Goal: Information Seeking & Learning: Check status

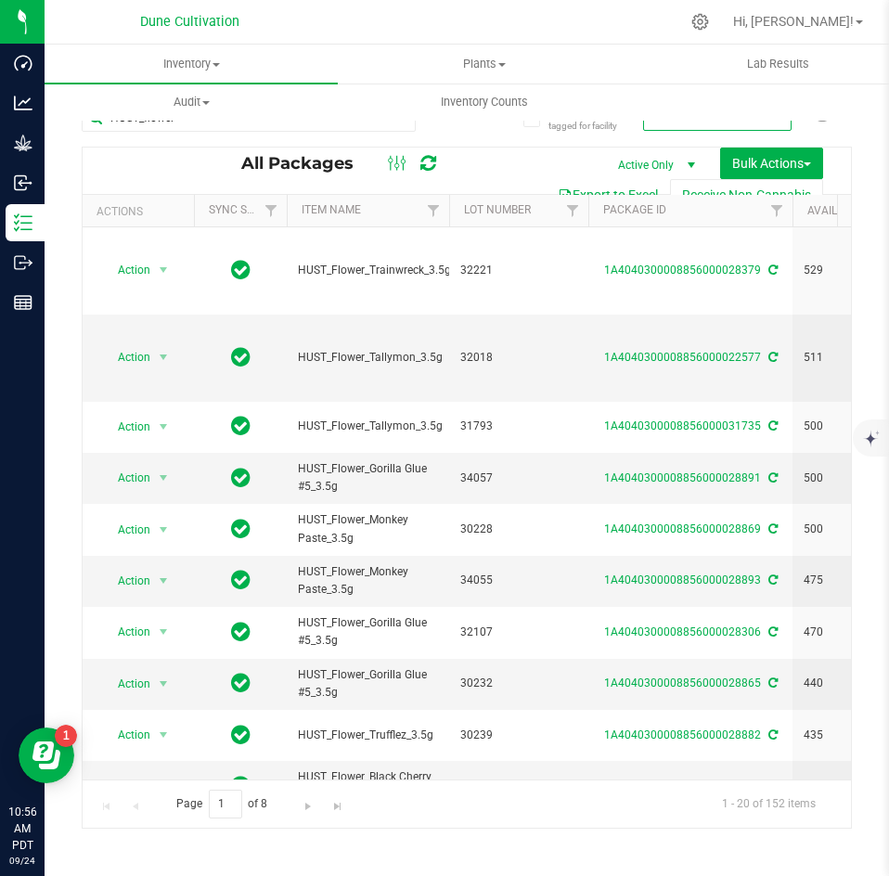
scroll to position [489, 0]
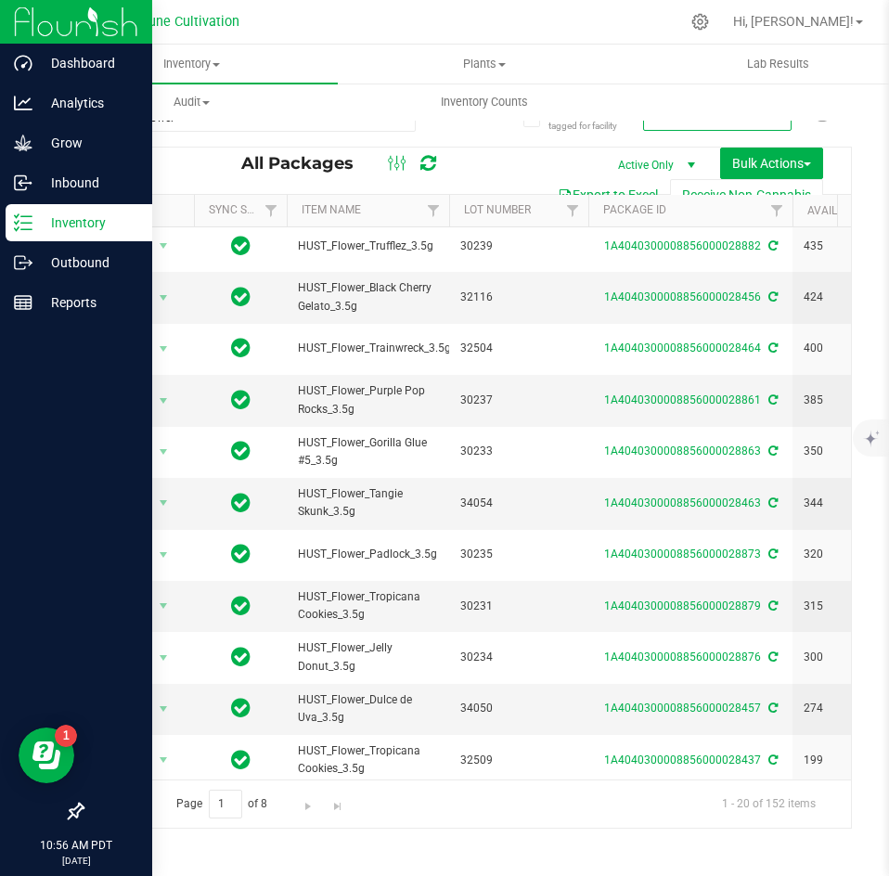
click at [17, 238] on div "Inventory" at bounding box center [79, 222] width 147 height 37
click at [32, 255] on p "Outbound" at bounding box center [87, 262] width 111 height 22
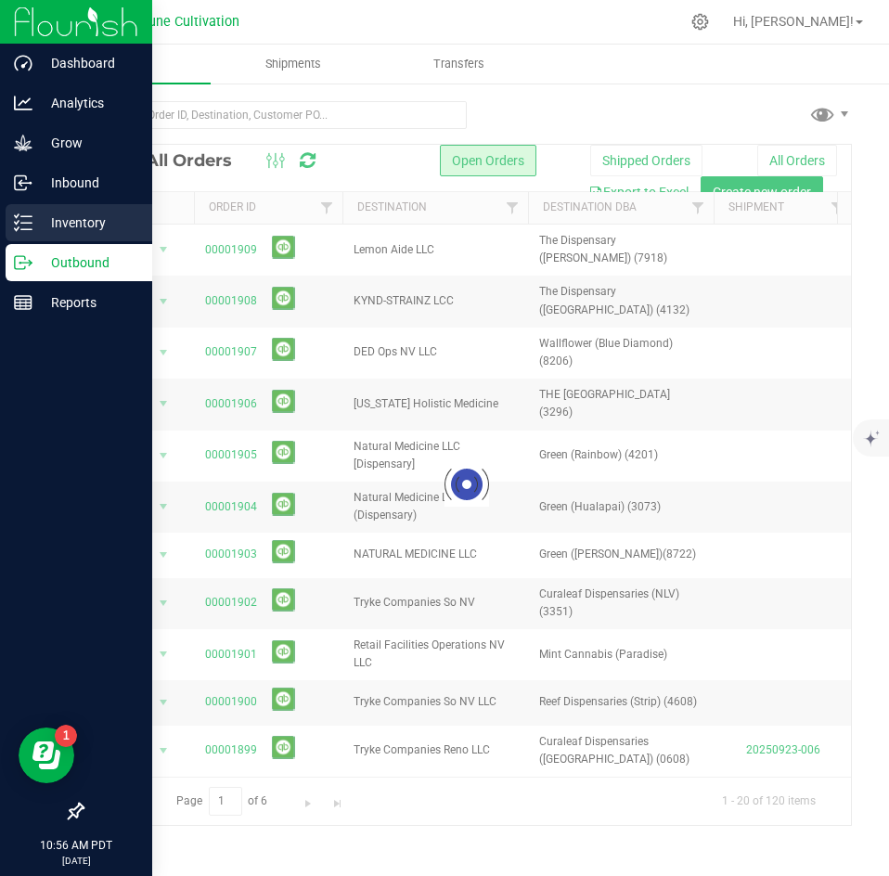
click at [64, 222] on p "Inventory" at bounding box center [87, 223] width 111 height 22
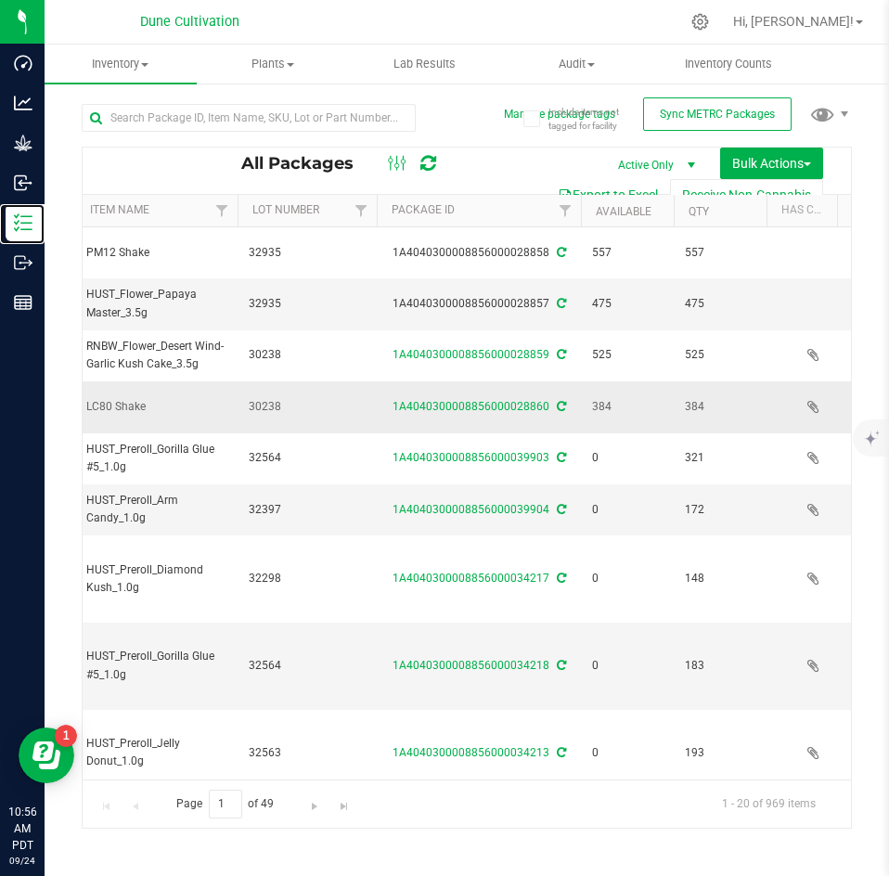
scroll to position [0, 213]
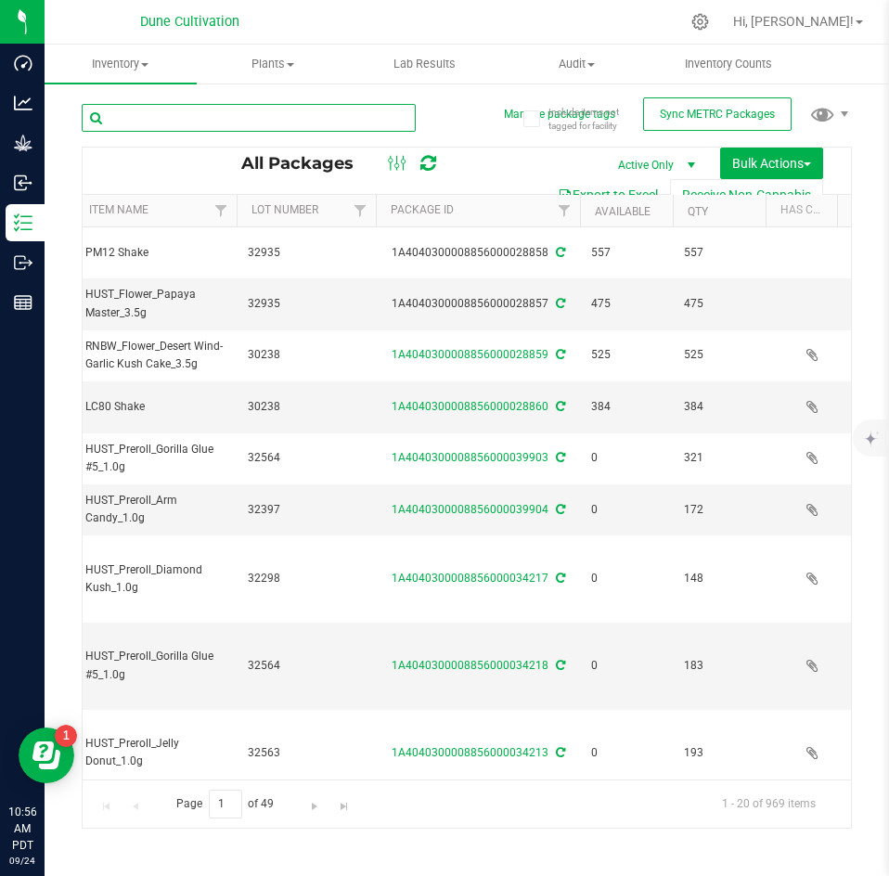
click at [321, 118] on input "text" at bounding box center [249, 118] width 334 height 28
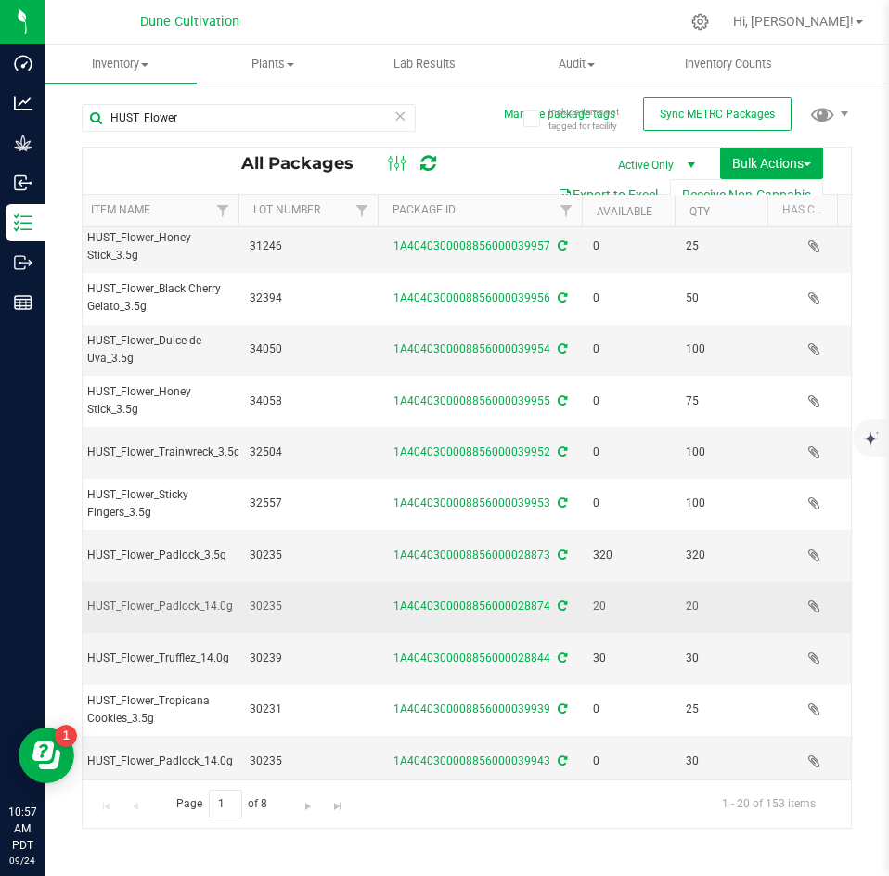
scroll to position [489, 211]
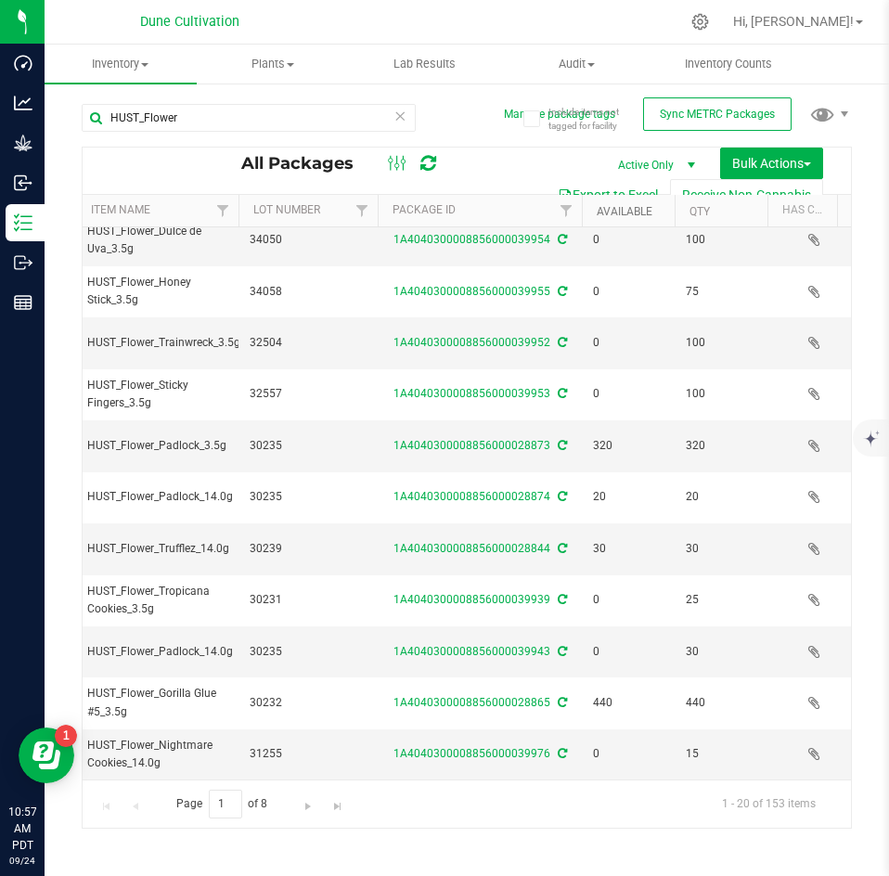
click at [623, 206] on link "Available" at bounding box center [625, 211] width 56 height 13
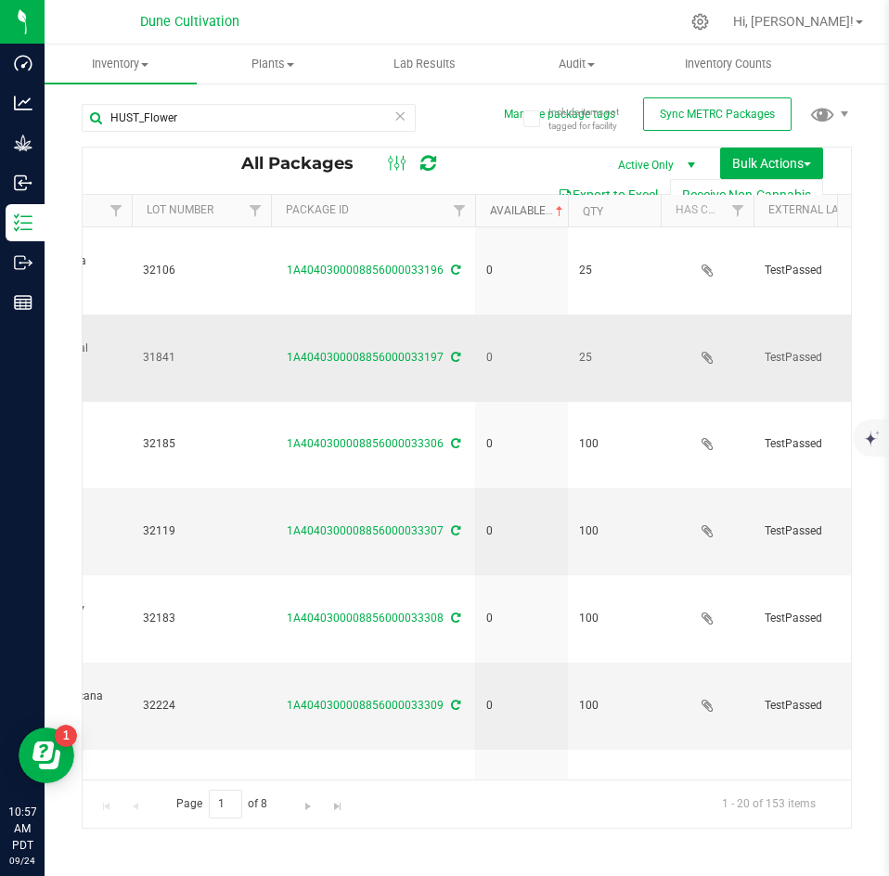
scroll to position [0, 318]
click at [533, 209] on link "Available" at bounding box center [527, 210] width 77 height 13
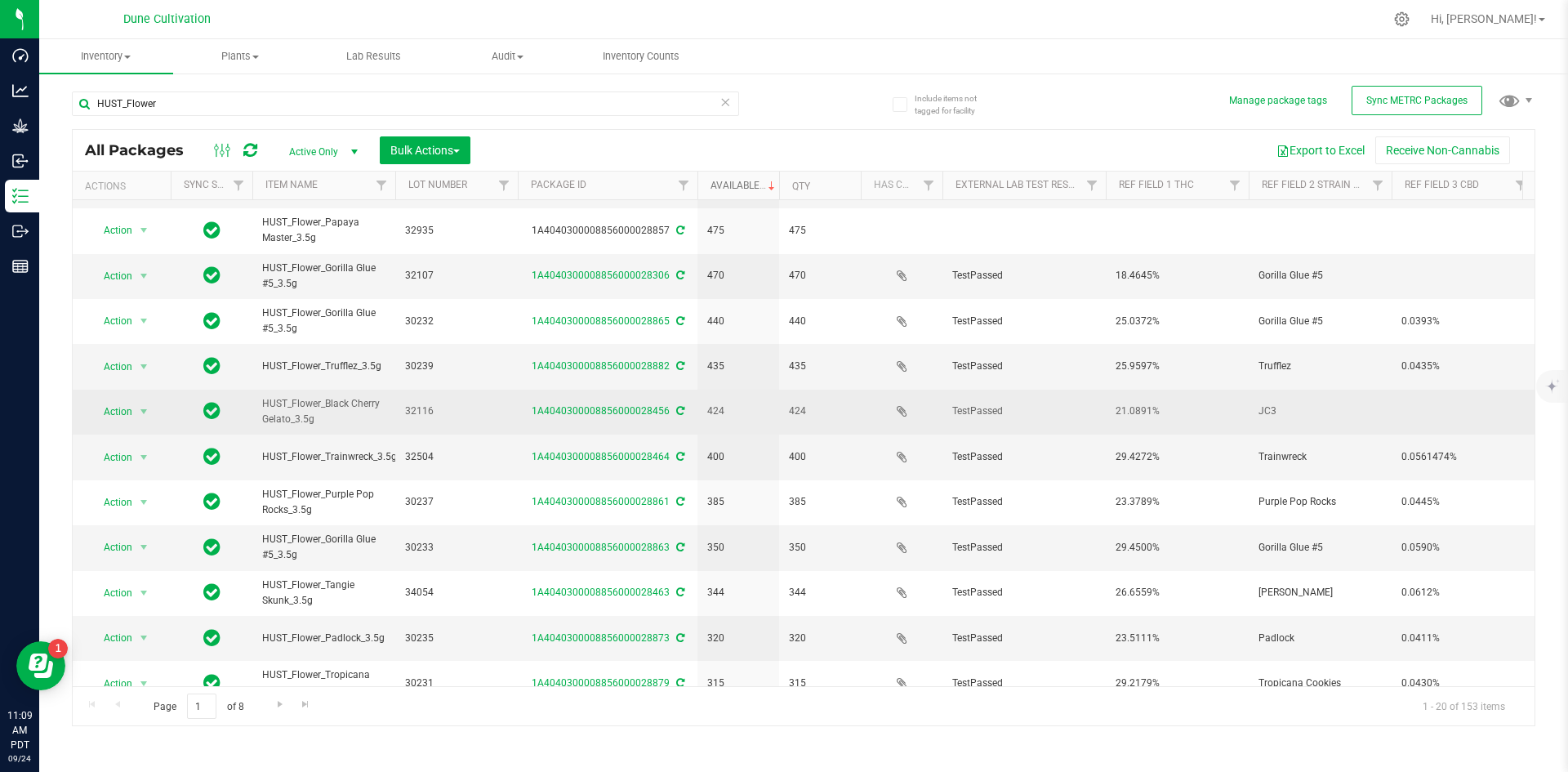
scroll to position [0, 0]
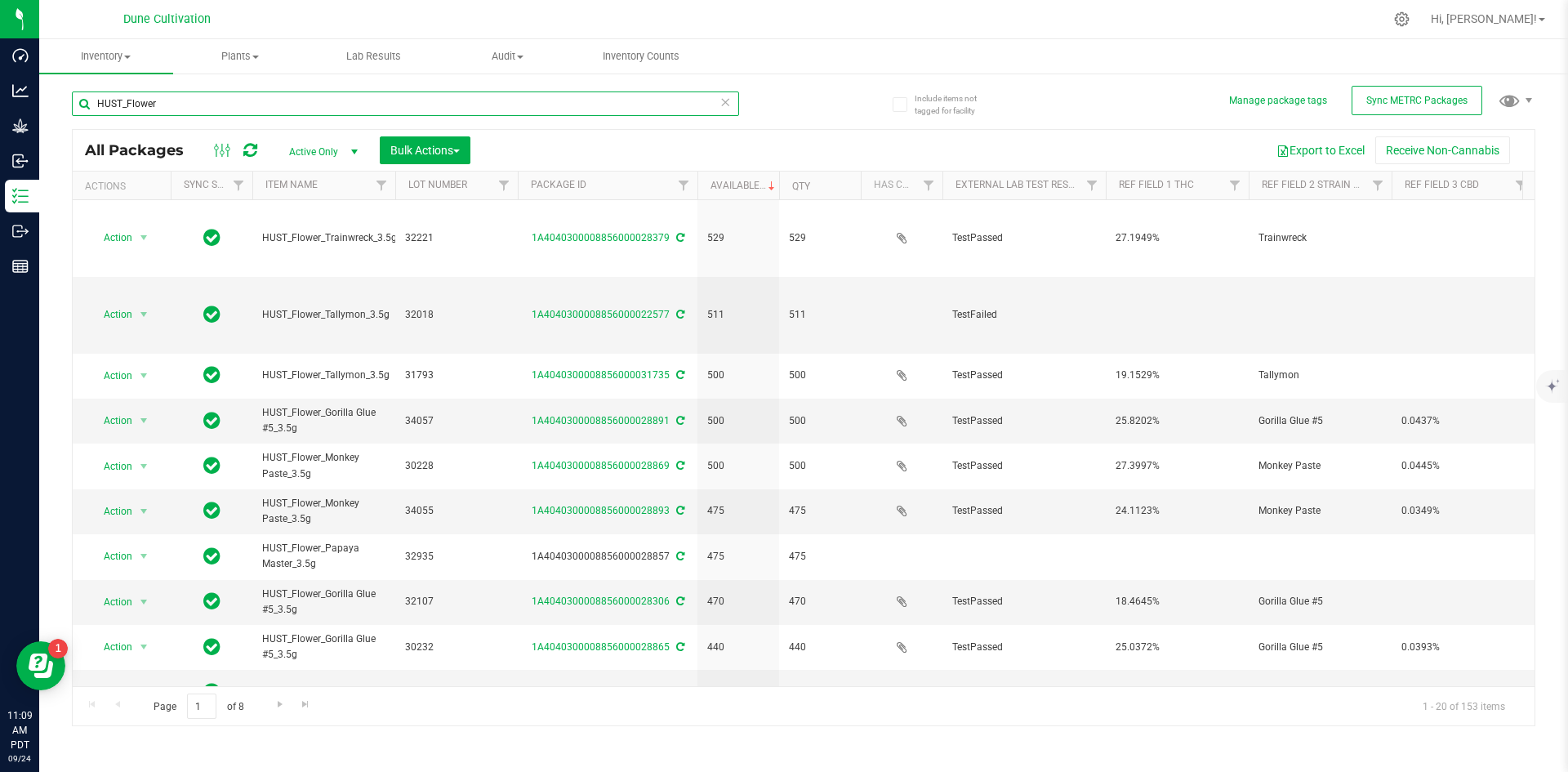
drag, startPoint x: 225, startPoint y: 101, endPoint x: 92, endPoint y: 105, distance: 133.1
click at [92, 105] on input "HUST_Flower" at bounding box center [406, 104] width 667 height 25
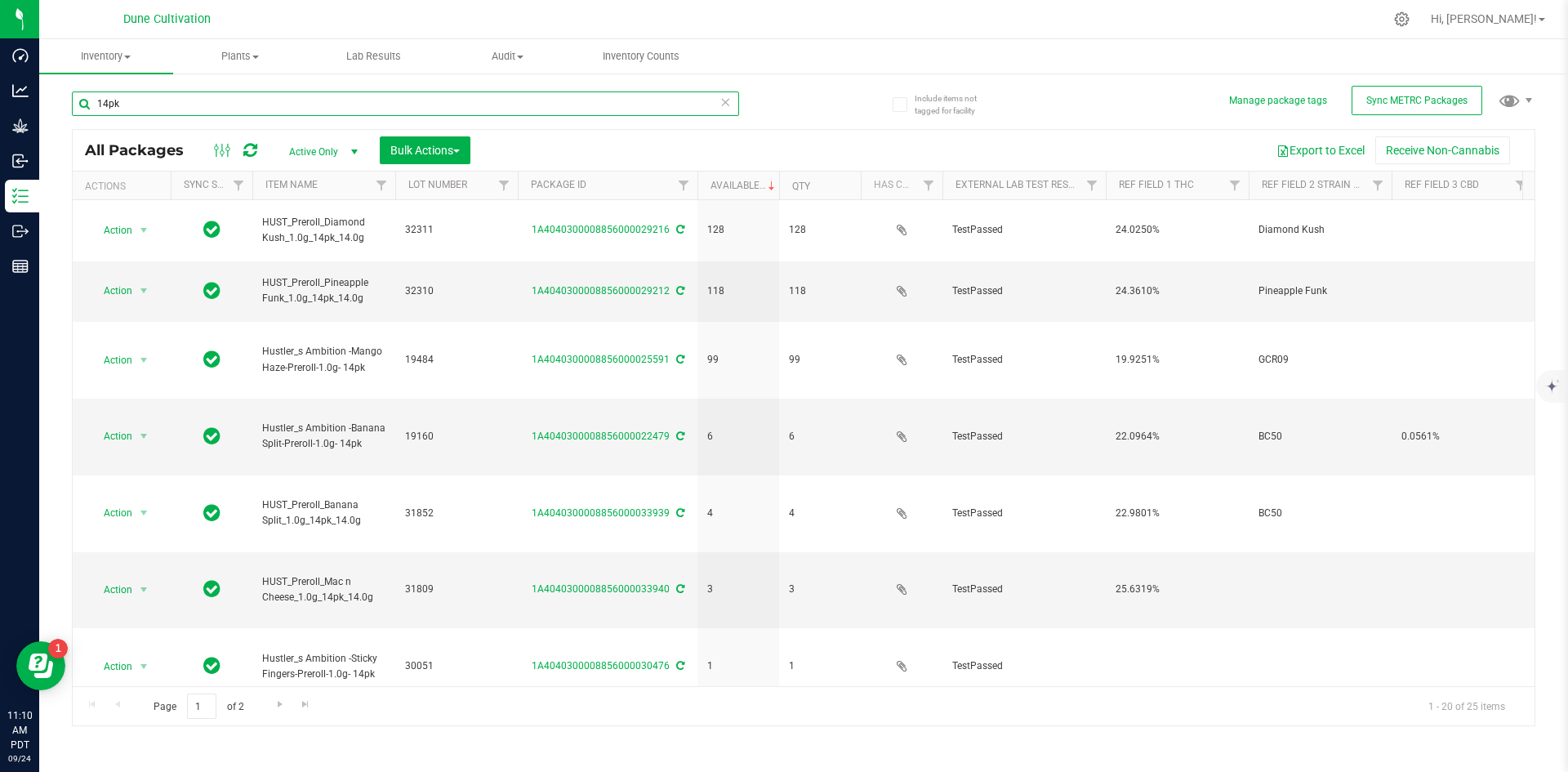
drag, startPoint x: 136, startPoint y: 101, endPoint x: 62, endPoint y: 103, distance: 74.0
click at [62, 103] on div "Include items not tagged for facility Manage package tags Sync METRC Packages 1…" at bounding box center [803, 321] width 1528 height 498
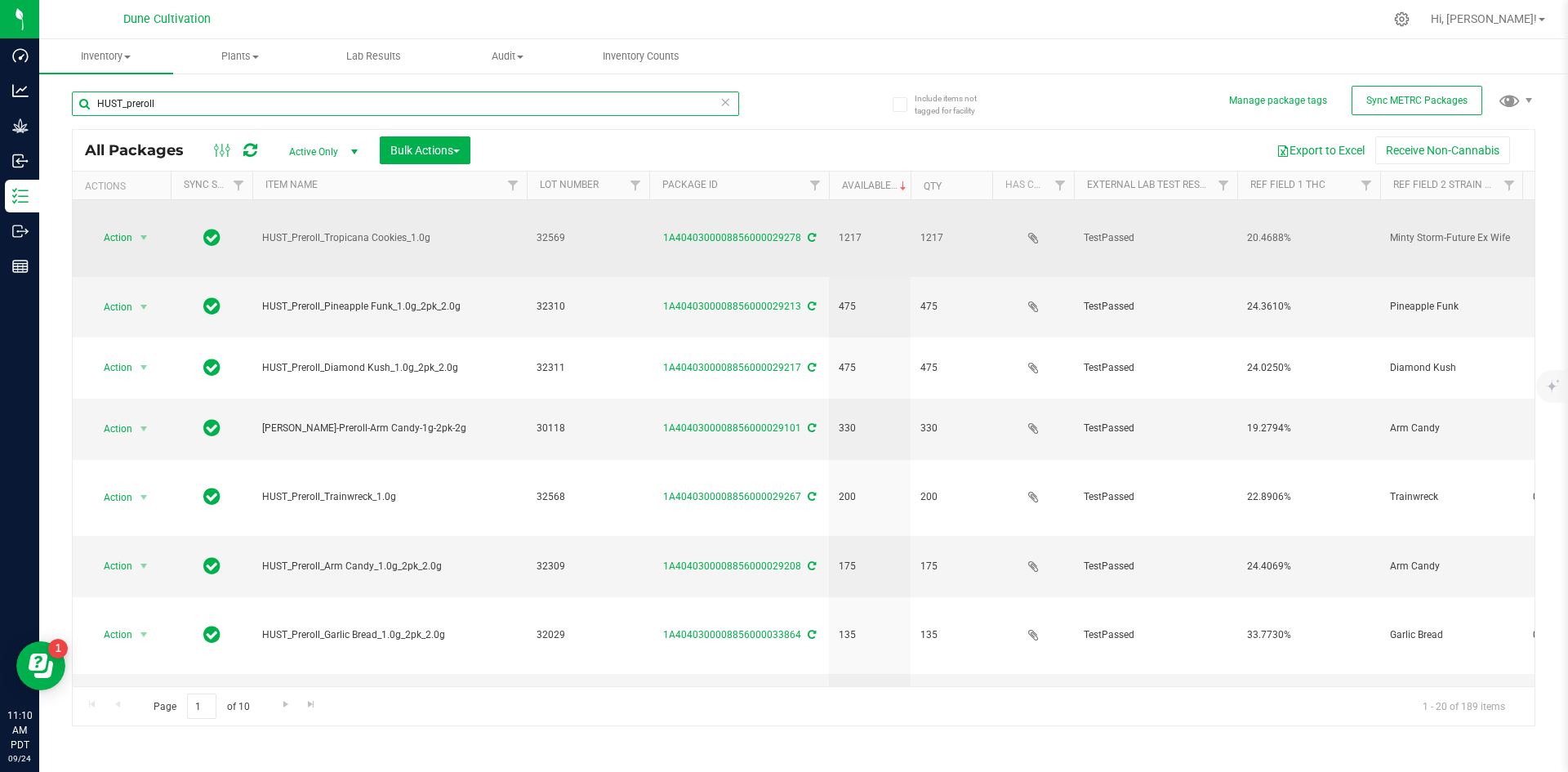
drag, startPoint x: 394, startPoint y: 188, endPoint x: 528, endPoint y: 226, distance: 139.3
click at [528, 226] on div "All Packages Active Only Active Only Lab Samples Locked All External Internal B…" at bounding box center [803, 428] width 1463 height 597
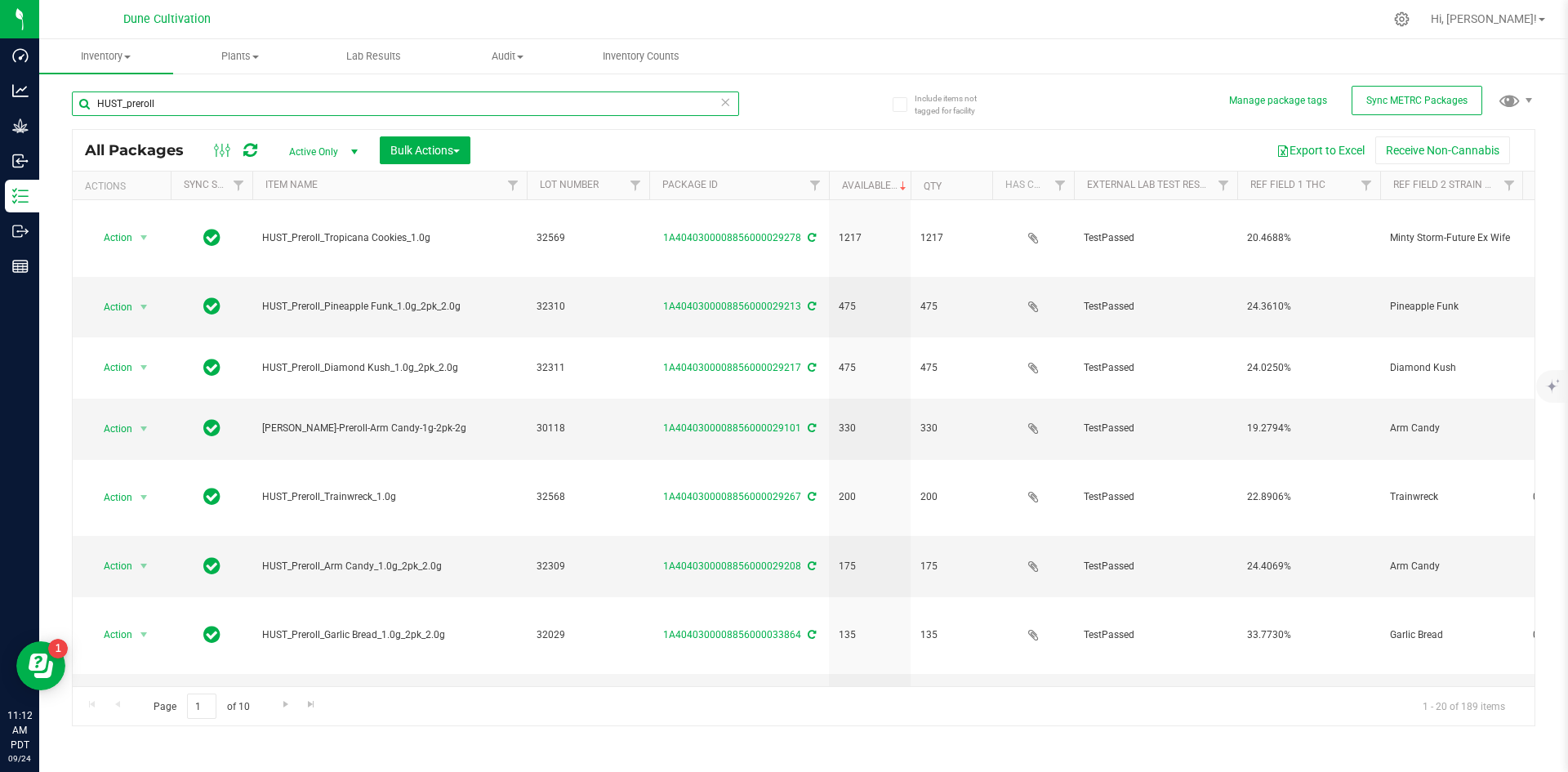
drag, startPoint x: 177, startPoint y: 100, endPoint x: 77, endPoint y: 99, distance: 100.0
click at [77, 99] on input "HUST_preroll" at bounding box center [406, 104] width 667 height 25
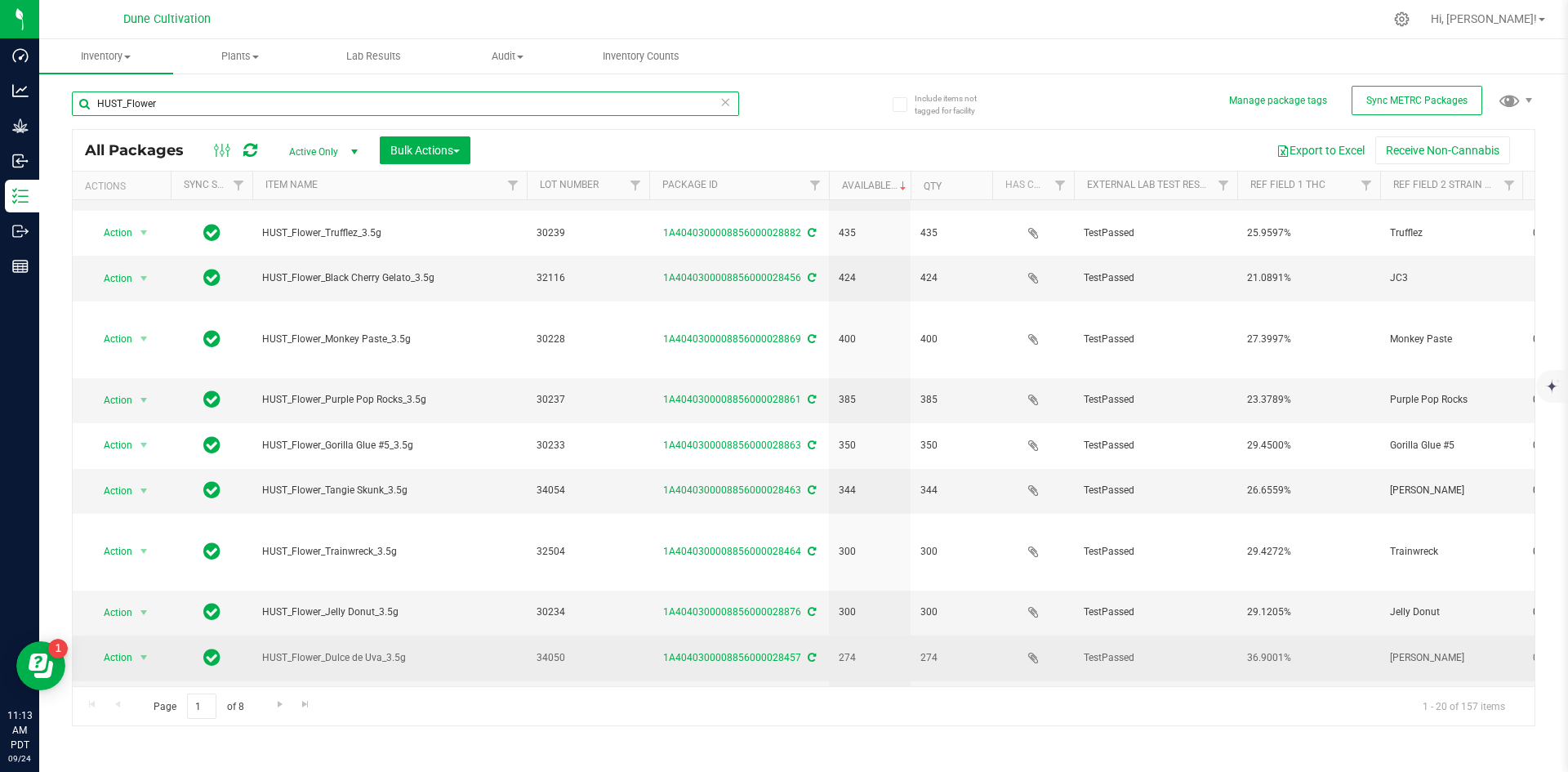
scroll to position [430, 0]
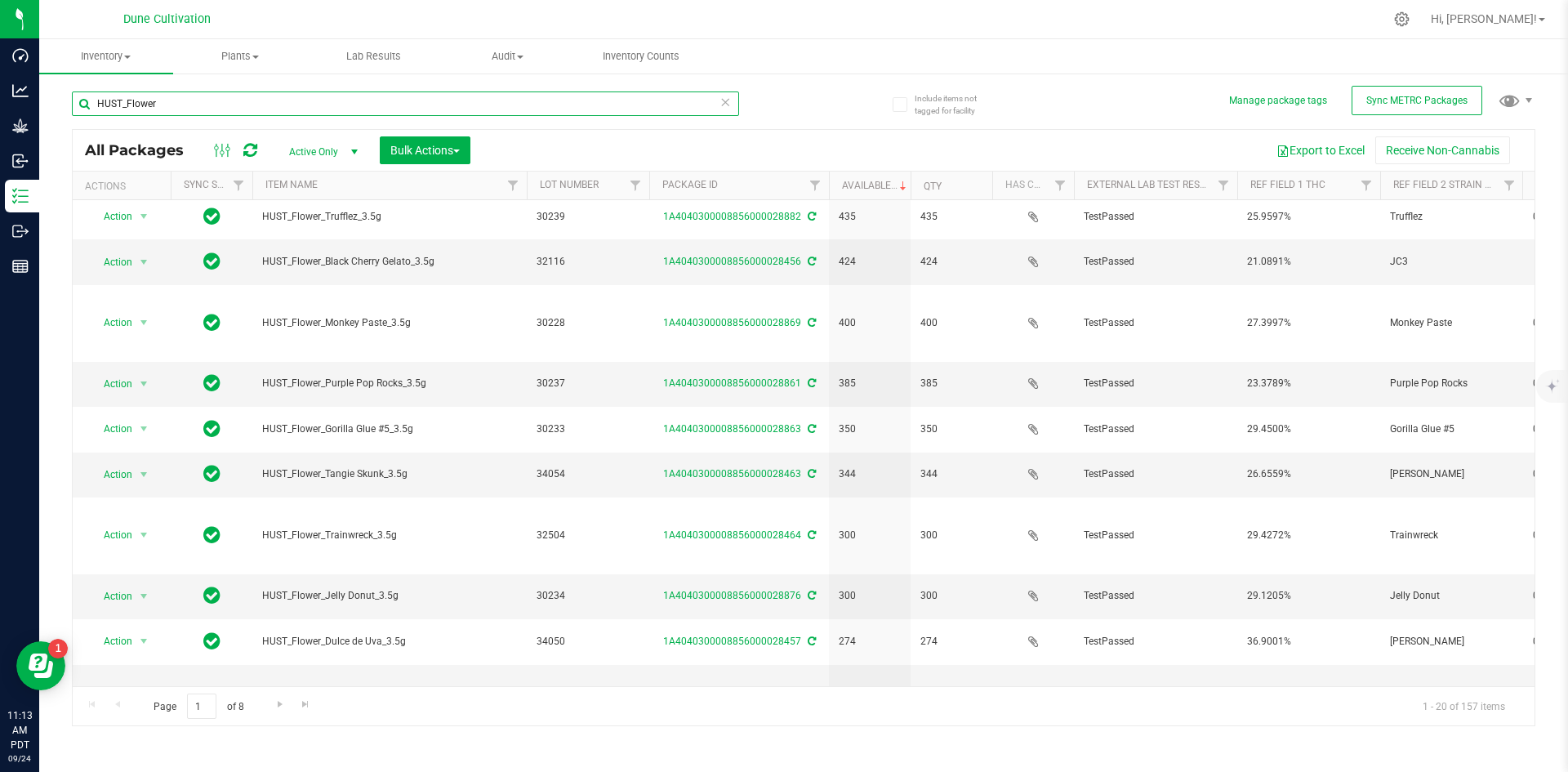
type input "HUST_Flower"
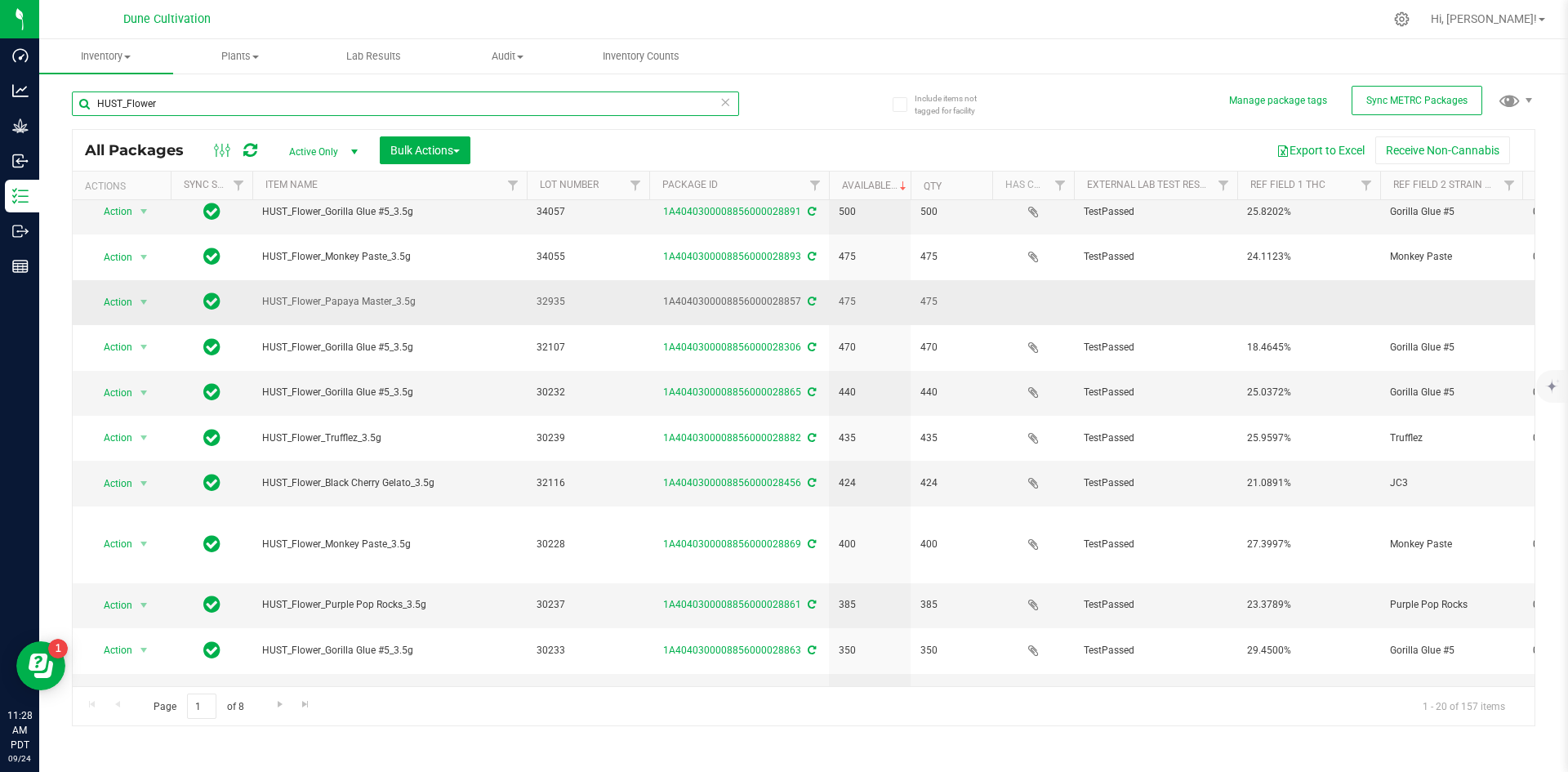
scroll to position [210, 0]
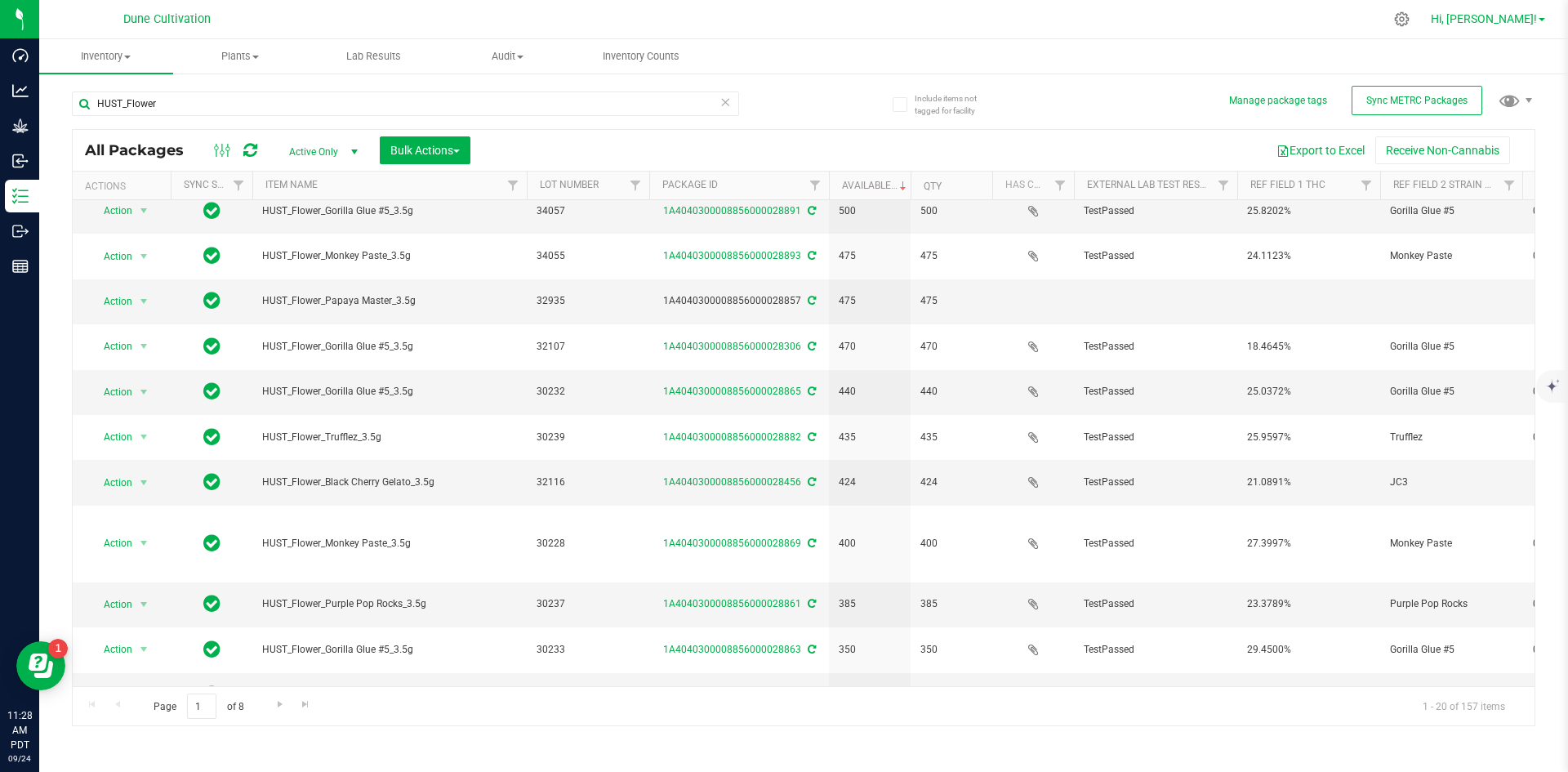
click at [781, 16] on span "Hi, [PERSON_NAME]!" at bounding box center [1484, 18] width 106 height 13
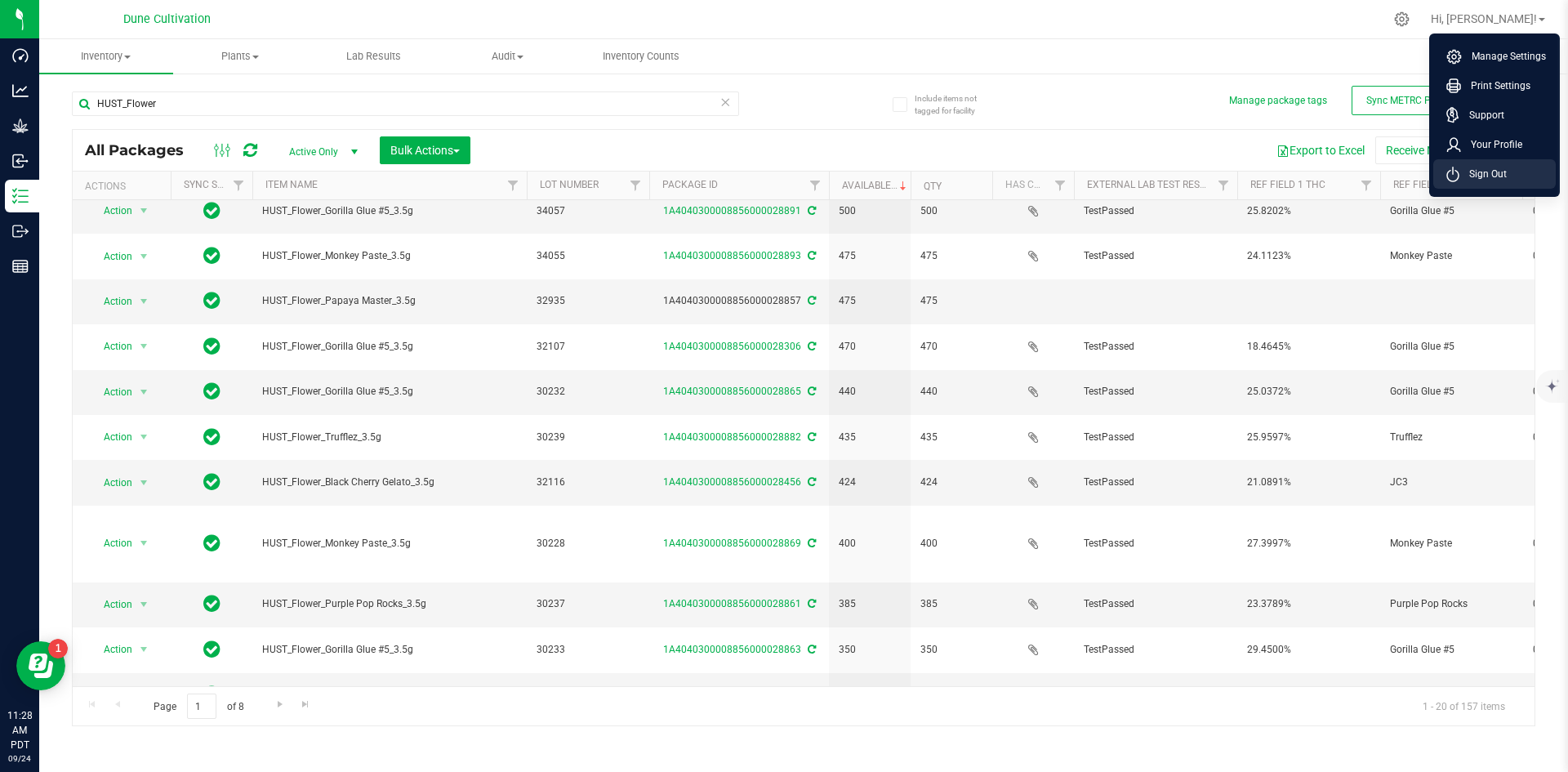
click at [781, 169] on span "Sign Out" at bounding box center [1483, 173] width 48 height 17
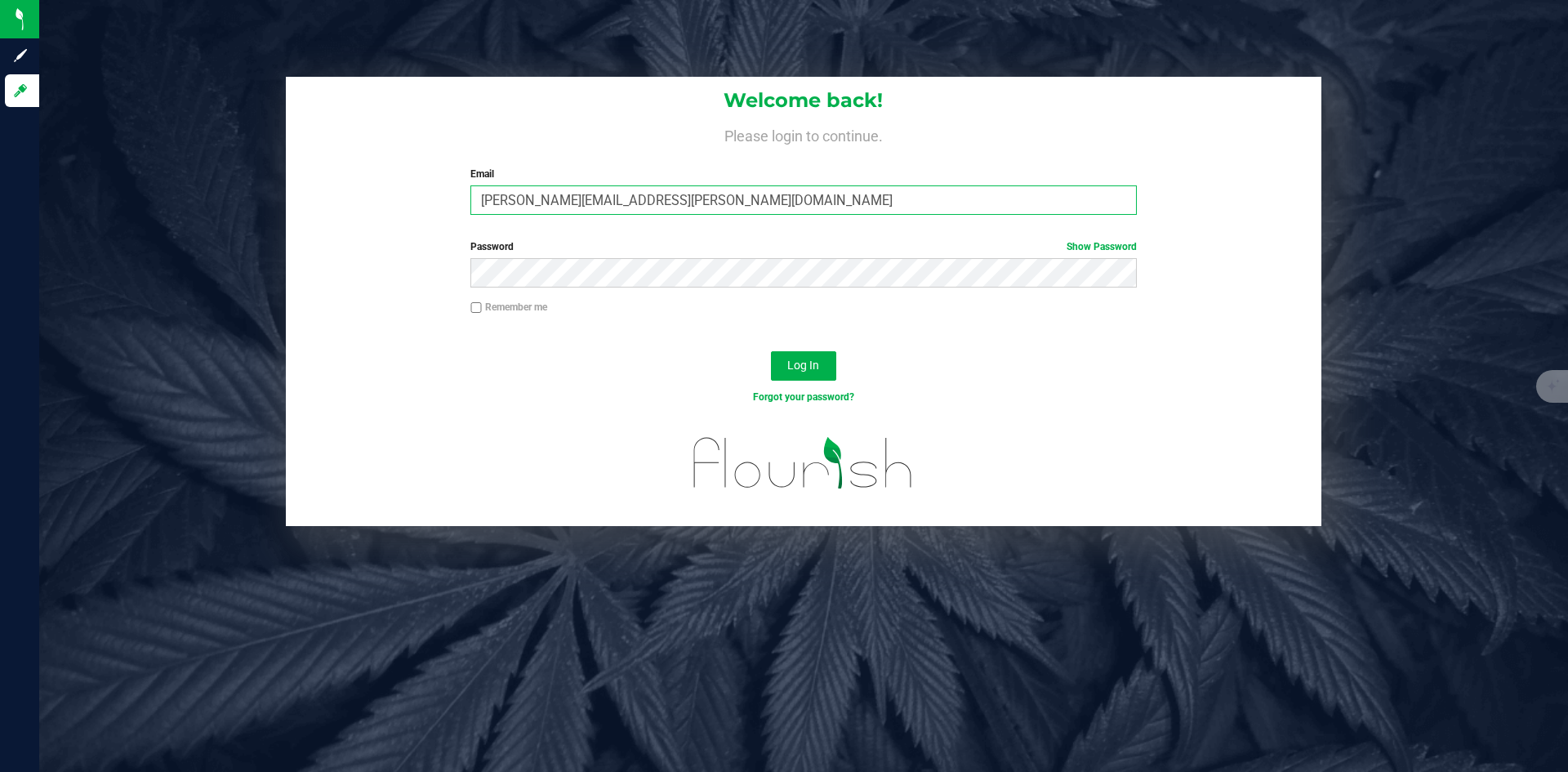
click at [781, 188] on input "[PERSON_NAME][EMAIL_ADDRESS][PERSON_NAME][DOMAIN_NAME]" at bounding box center [803, 200] width 665 height 29
click at [555, 210] on input "[PERSON_NAME][EMAIL_ADDRESS][PERSON_NAME][DOMAIN_NAME]" at bounding box center [803, 200] width 665 height 29
type input "doug.rowell.pro@perfectharvestco.com"
click at [771, 351] on button "Log In" at bounding box center [803, 365] width 65 height 29
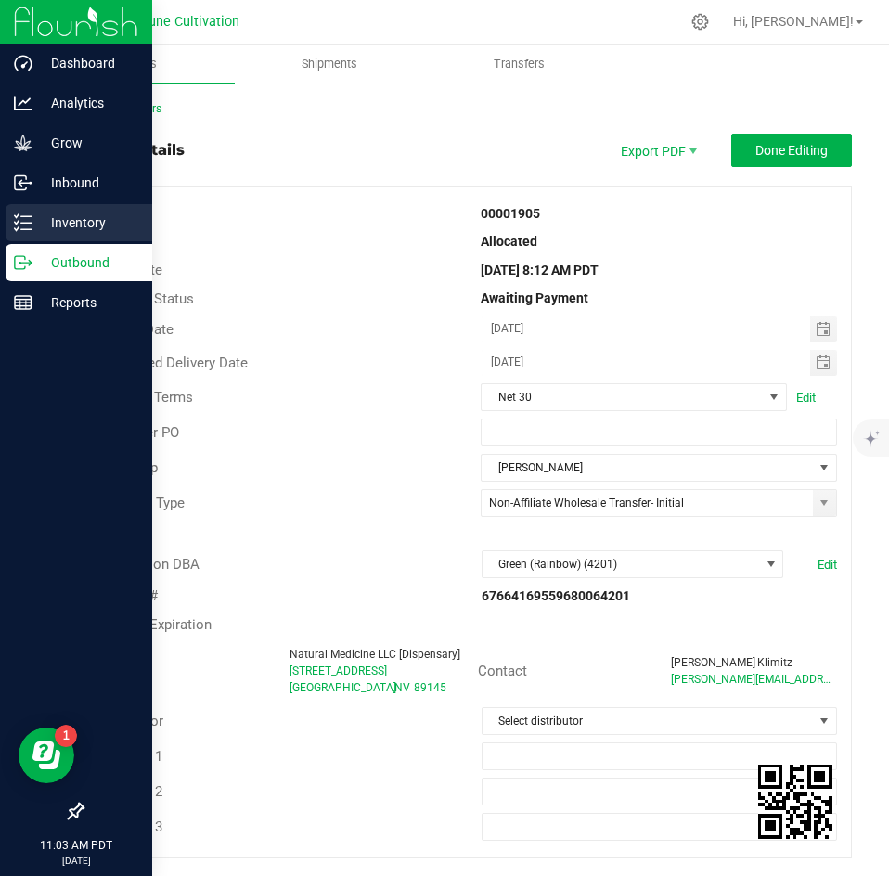
click at [41, 220] on p "Inventory" at bounding box center [87, 223] width 111 height 22
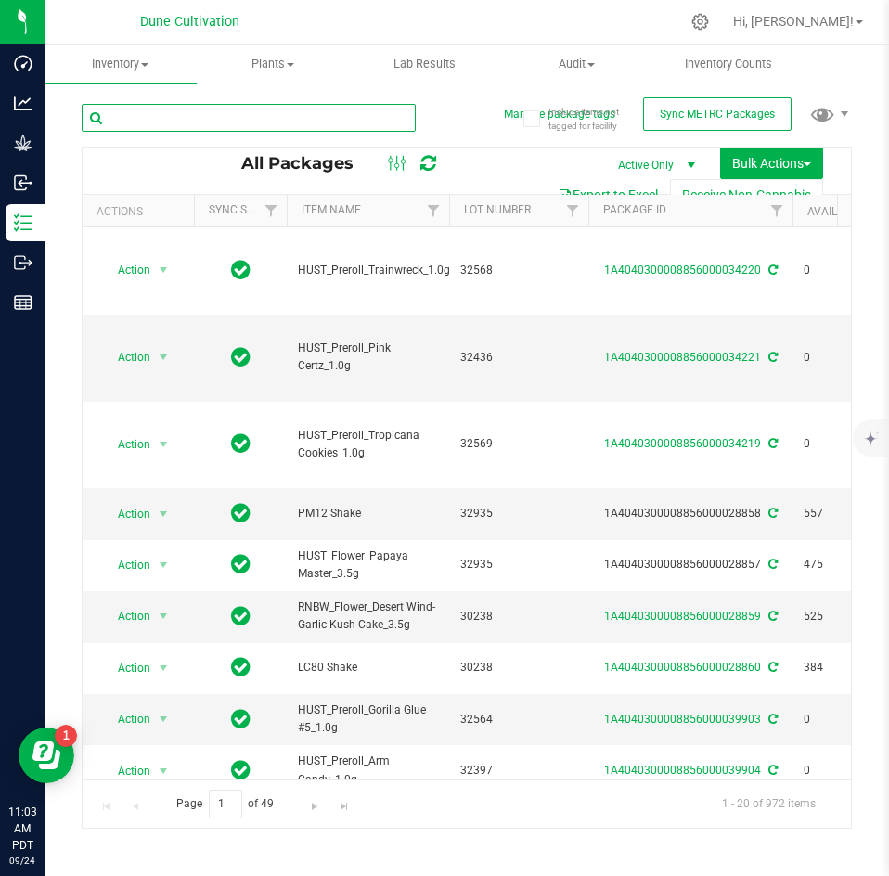
click at [255, 117] on input "text" at bounding box center [249, 118] width 334 height 28
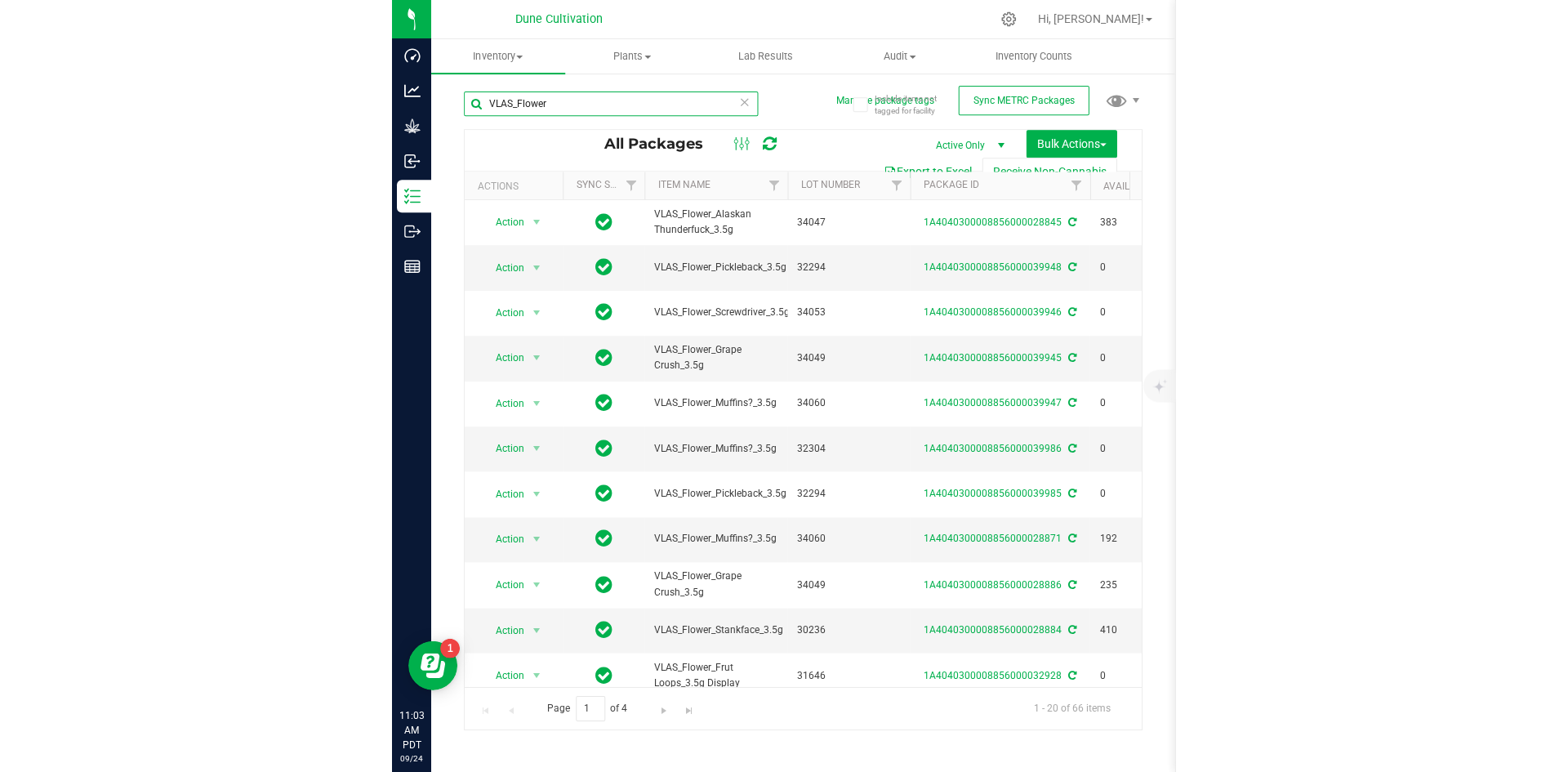
scroll to position [0, 74]
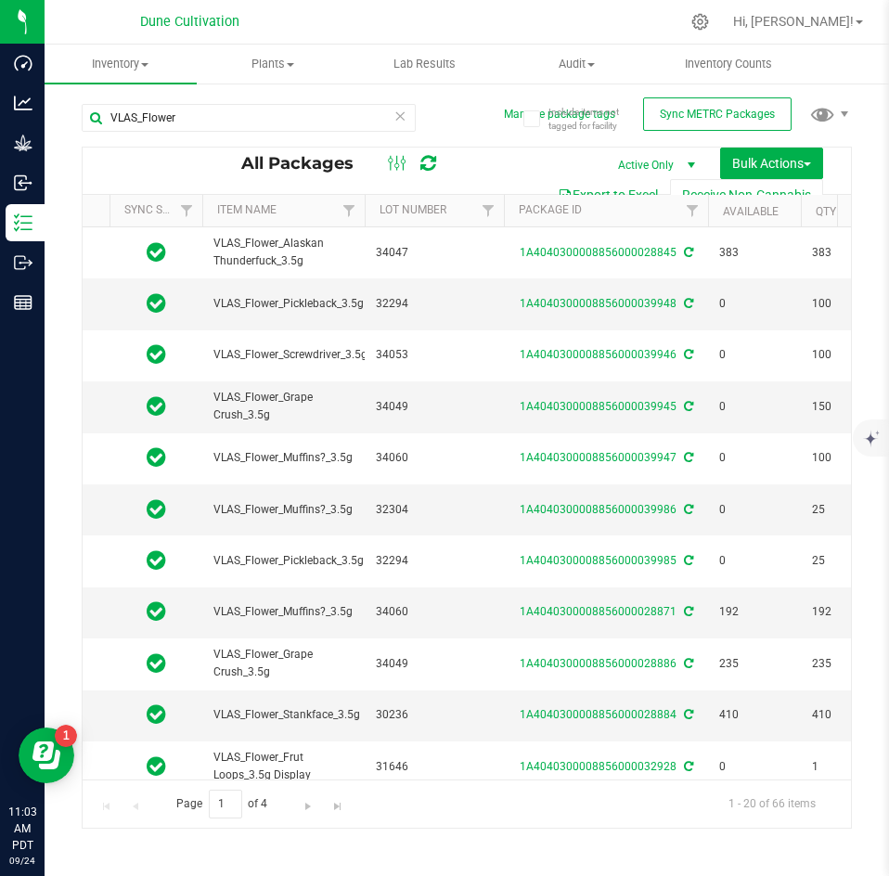
click at [748, 219] on th "Available" at bounding box center [754, 211] width 93 height 32
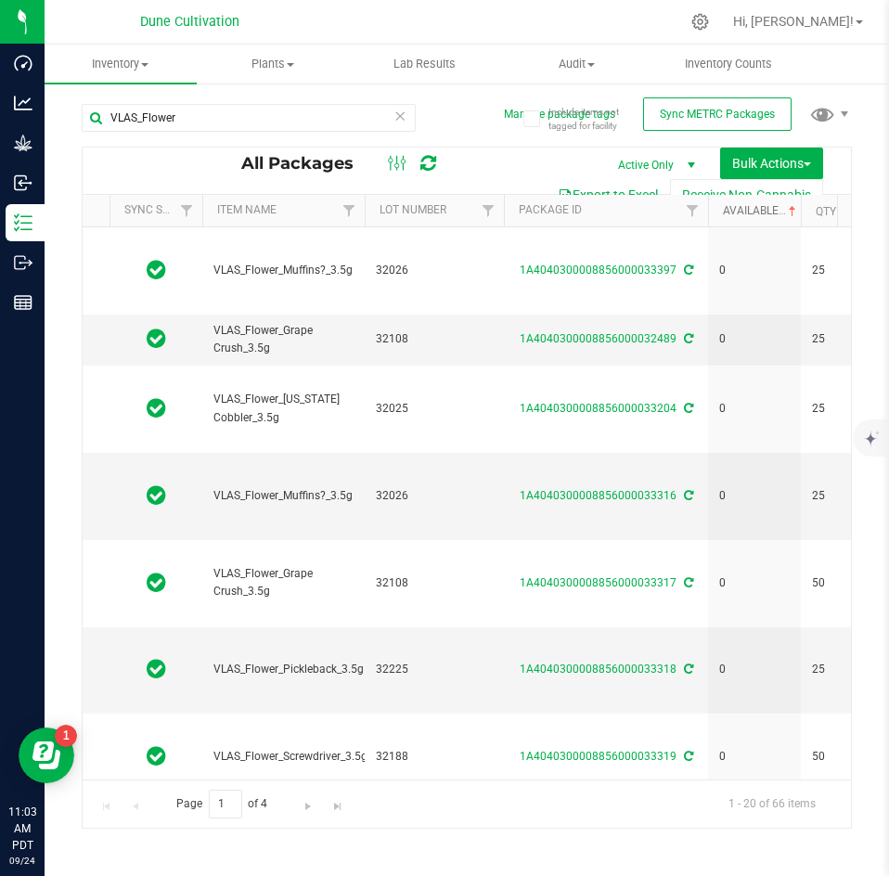
click at [750, 213] on link "Available" at bounding box center [761, 210] width 77 height 13
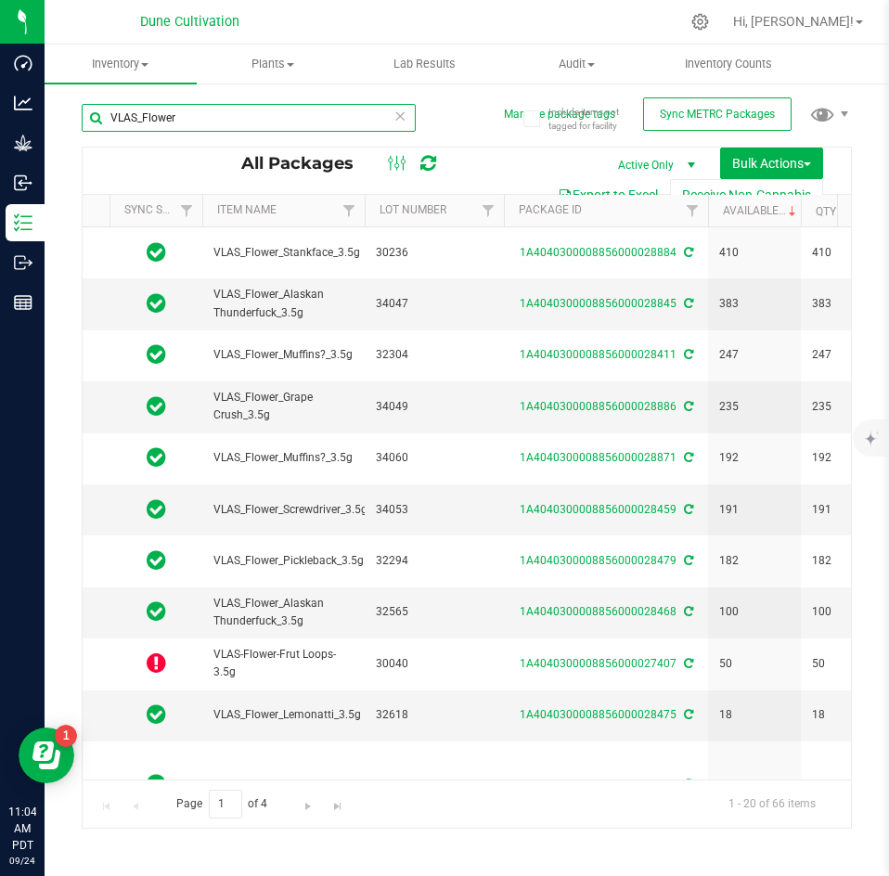
drag, startPoint x: 236, startPoint y: 121, endPoint x: 83, endPoint y: 111, distance: 153.4
click at [83, 111] on input "VLAS_Flower" at bounding box center [249, 118] width 334 height 28
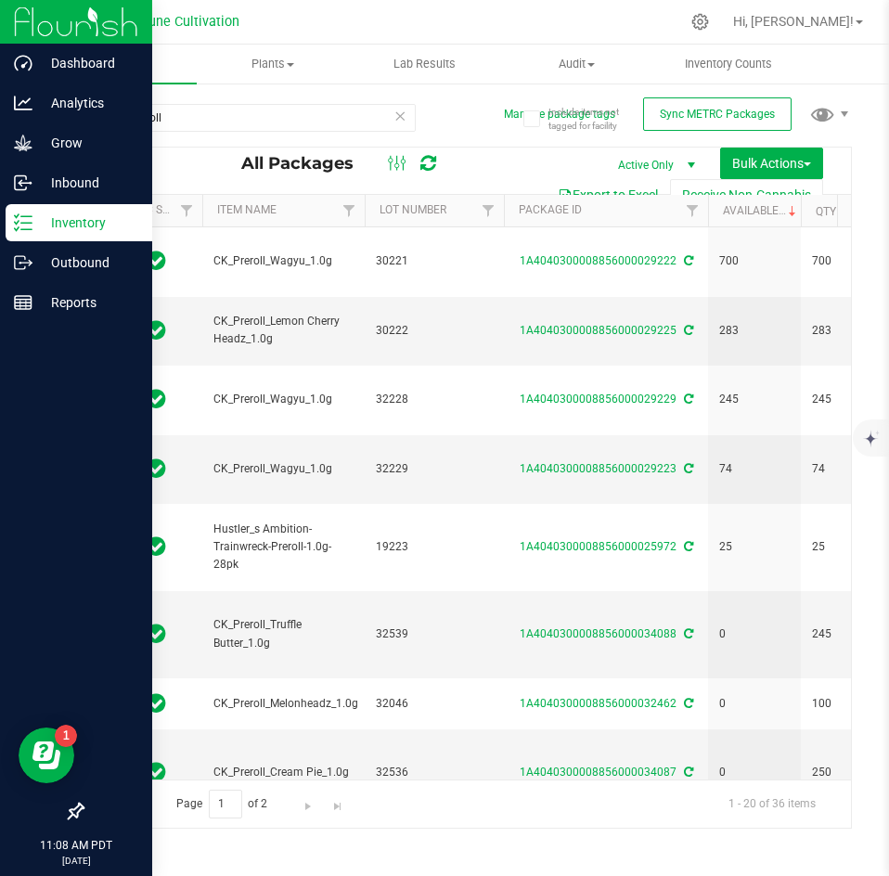
click at [32, 213] on icon at bounding box center [23, 222] width 19 height 19
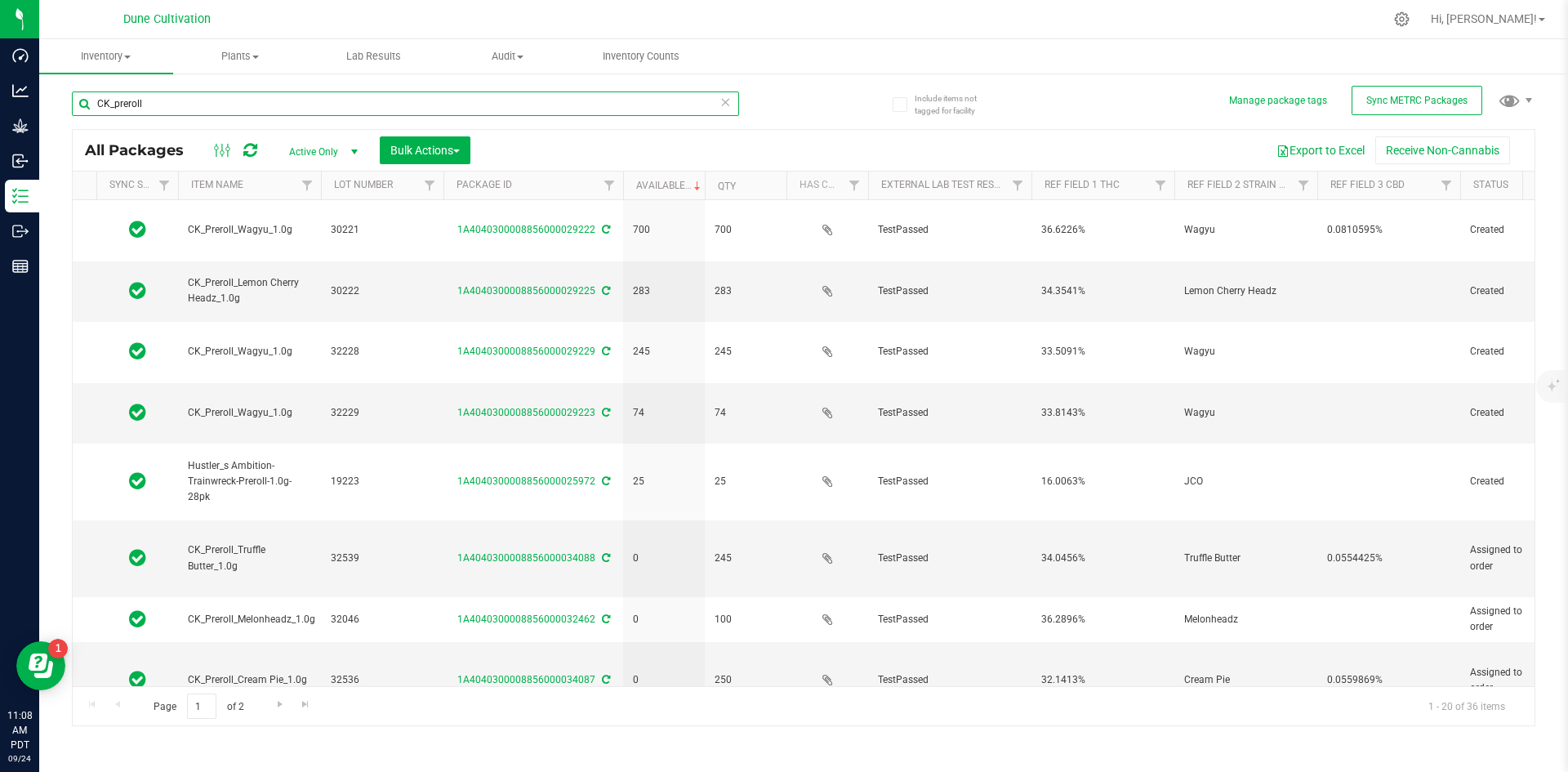
click at [200, 99] on input "CK_preroll" at bounding box center [406, 104] width 667 height 25
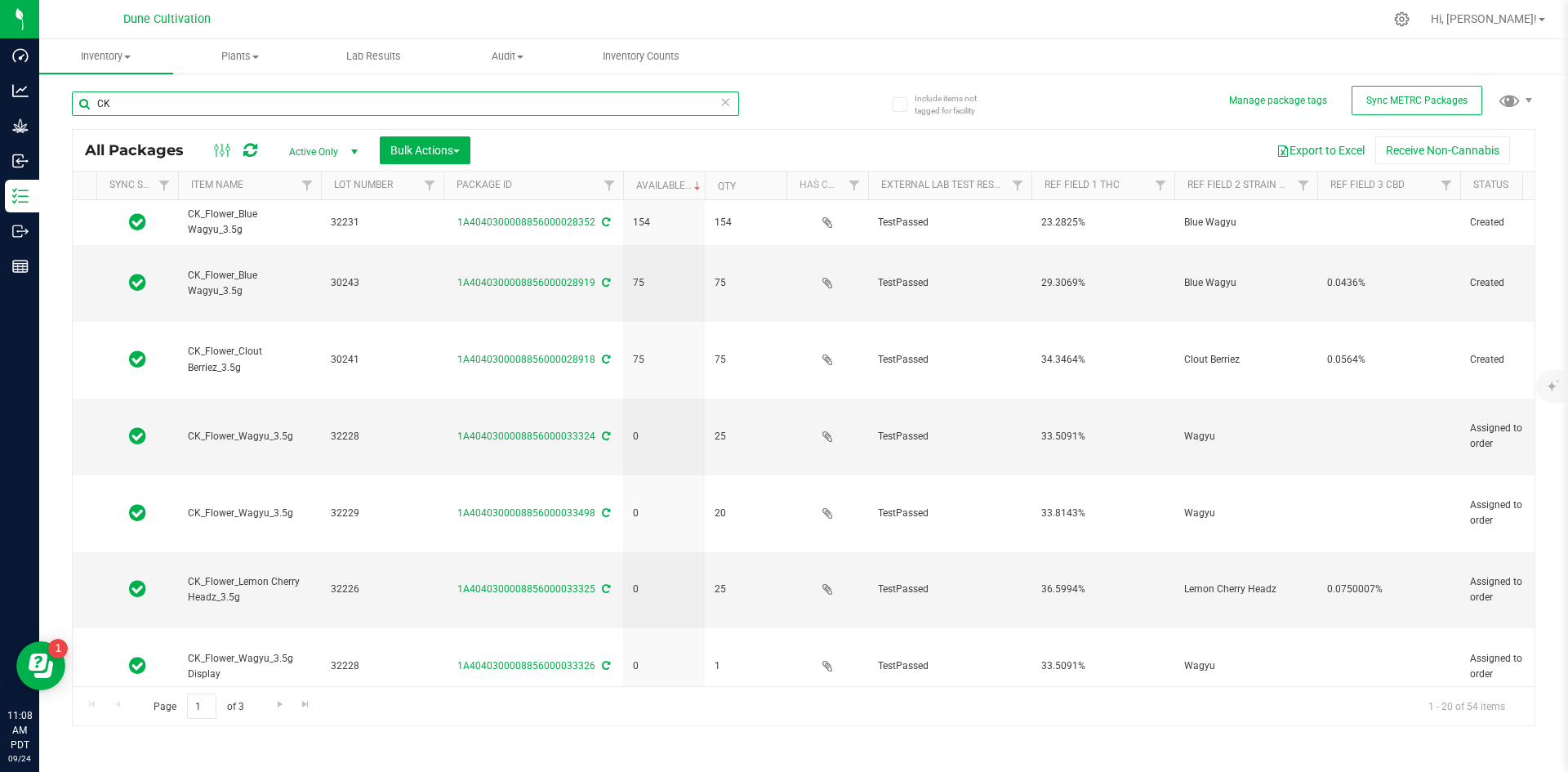
type input "C"
